Goal: Transaction & Acquisition: Obtain resource

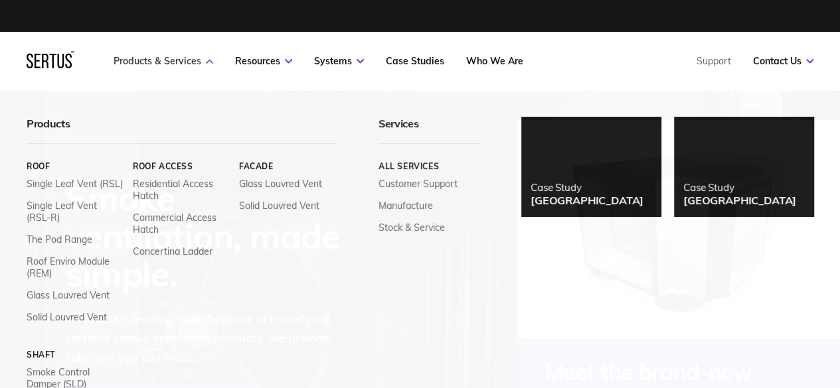
click at [145, 66] on link "Products & Services" at bounding box center [164, 61] width 100 height 12
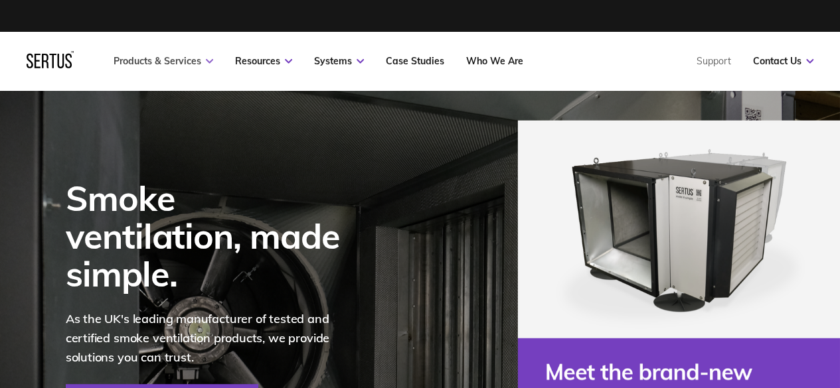
click at [145, 66] on link "Products & Services" at bounding box center [164, 61] width 100 height 12
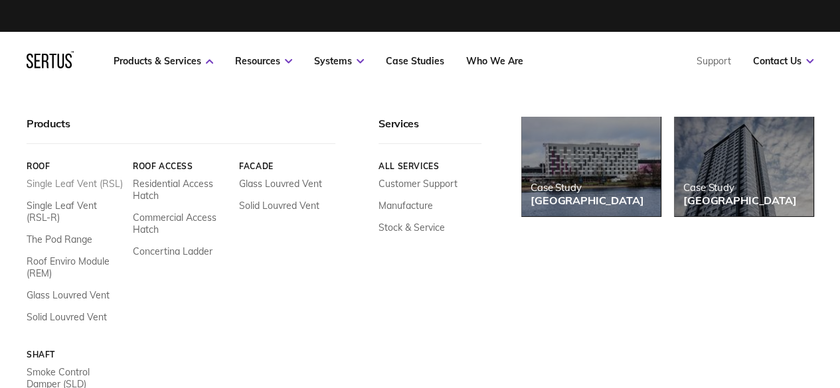
click at [50, 180] on link "Single Leaf Vent (RSL)" at bounding box center [75, 184] width 96 height 12
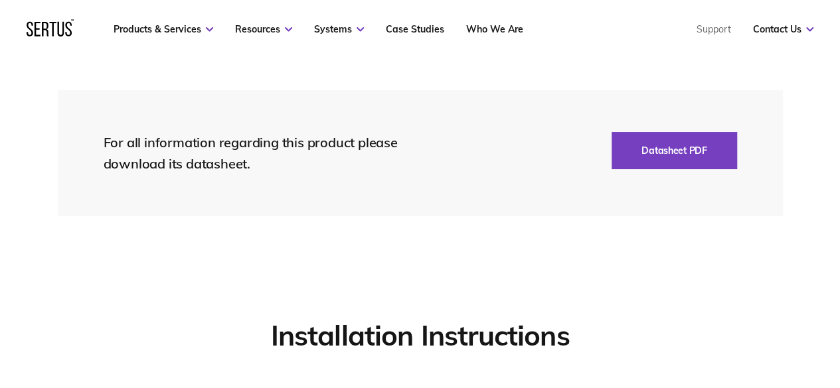
scroll to position [2988, 0]
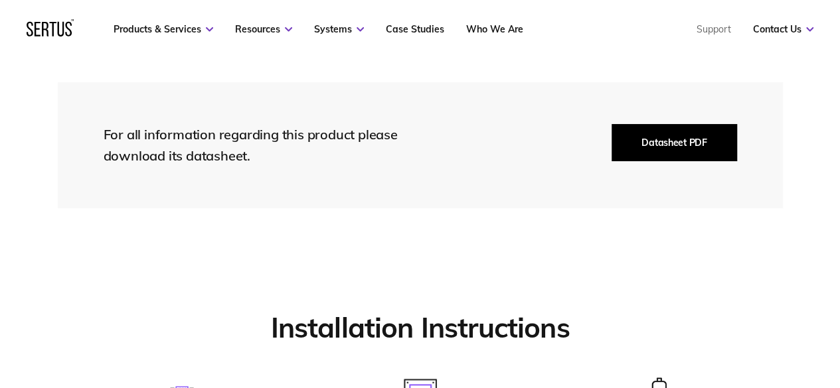
click at [699, 130] on button "Datasheet PDF" at bounding box center [674, 142] width 125 height 37
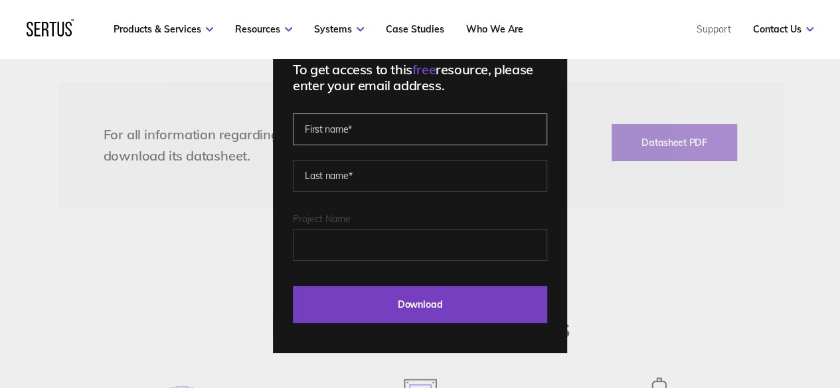
click at [337, 124] on input "text" at bounding box center [420, 130] width 254 height 32
type input "[PERSON_NAME]"
click at [349, 250] on input "Project Name" at bounding box center [420, 245] width 254 height 32
type input "Sandyford unit"
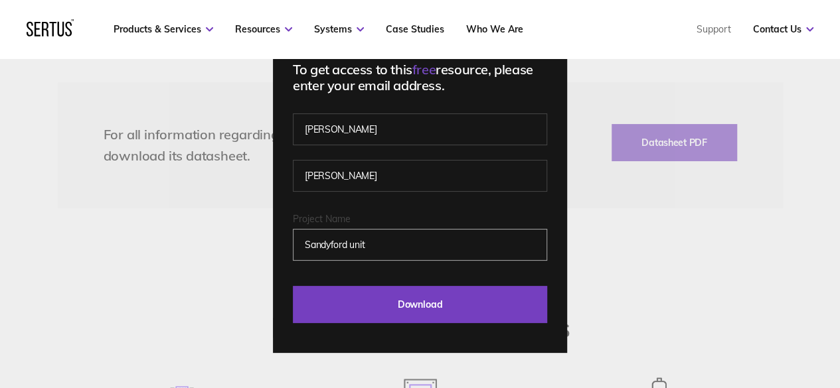
click at [293, 286] on input "Download" at bounding box center [420, 304] width 254 height 37
